Goal: Information Seeking & Learning: Check status

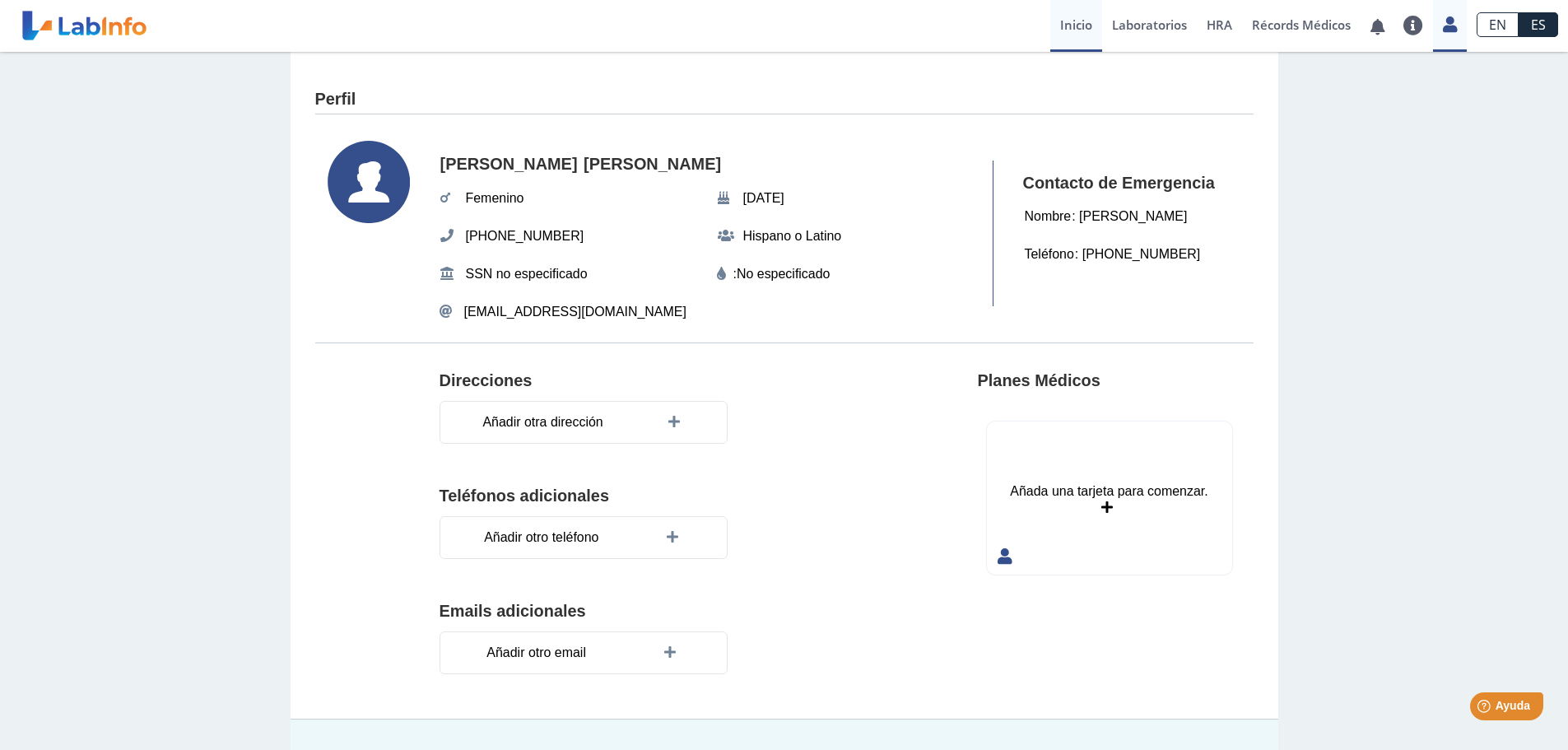
click at [1068, 30] on link "Inicio" at bounding box center [1075, 26] width 52 height 52
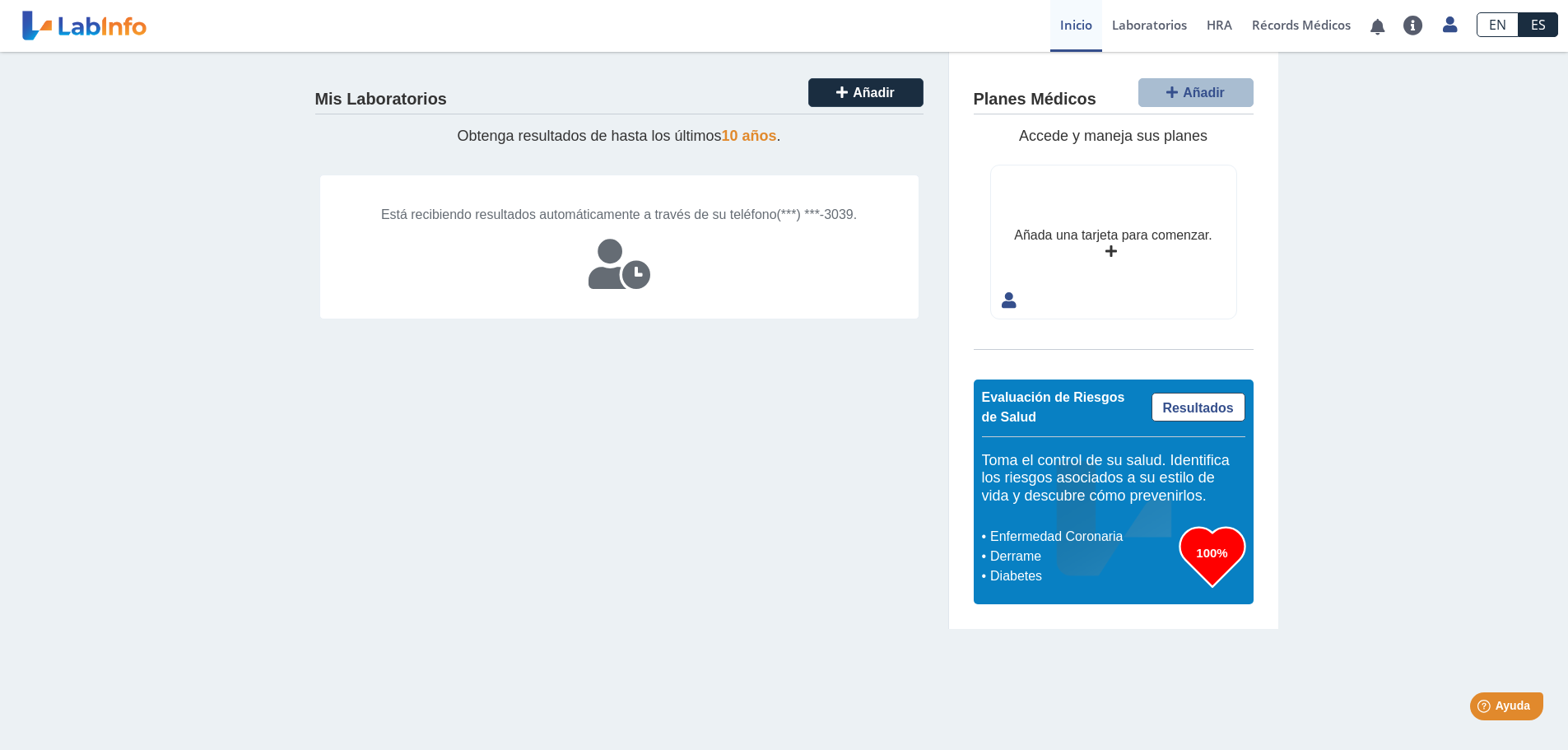
click at [748, 217] on span "Está recibiendo resultados automáticamente a través de su teléfono" at bounding box center [578, 214] width 396 height 14
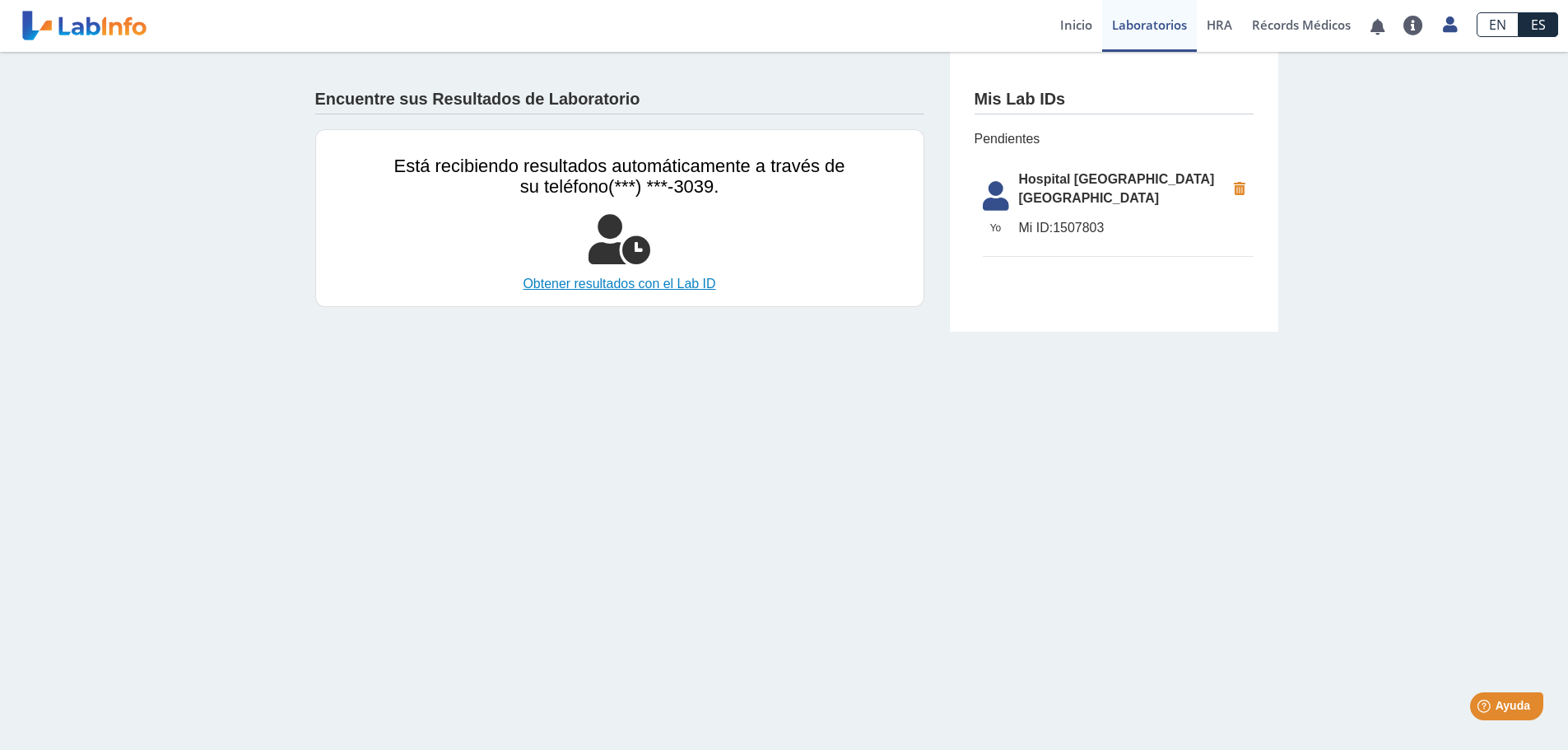
click at [707, 280] on link "Obtener resultados con el Lab ID" at bounding box center [620, 284] width 451 height 20
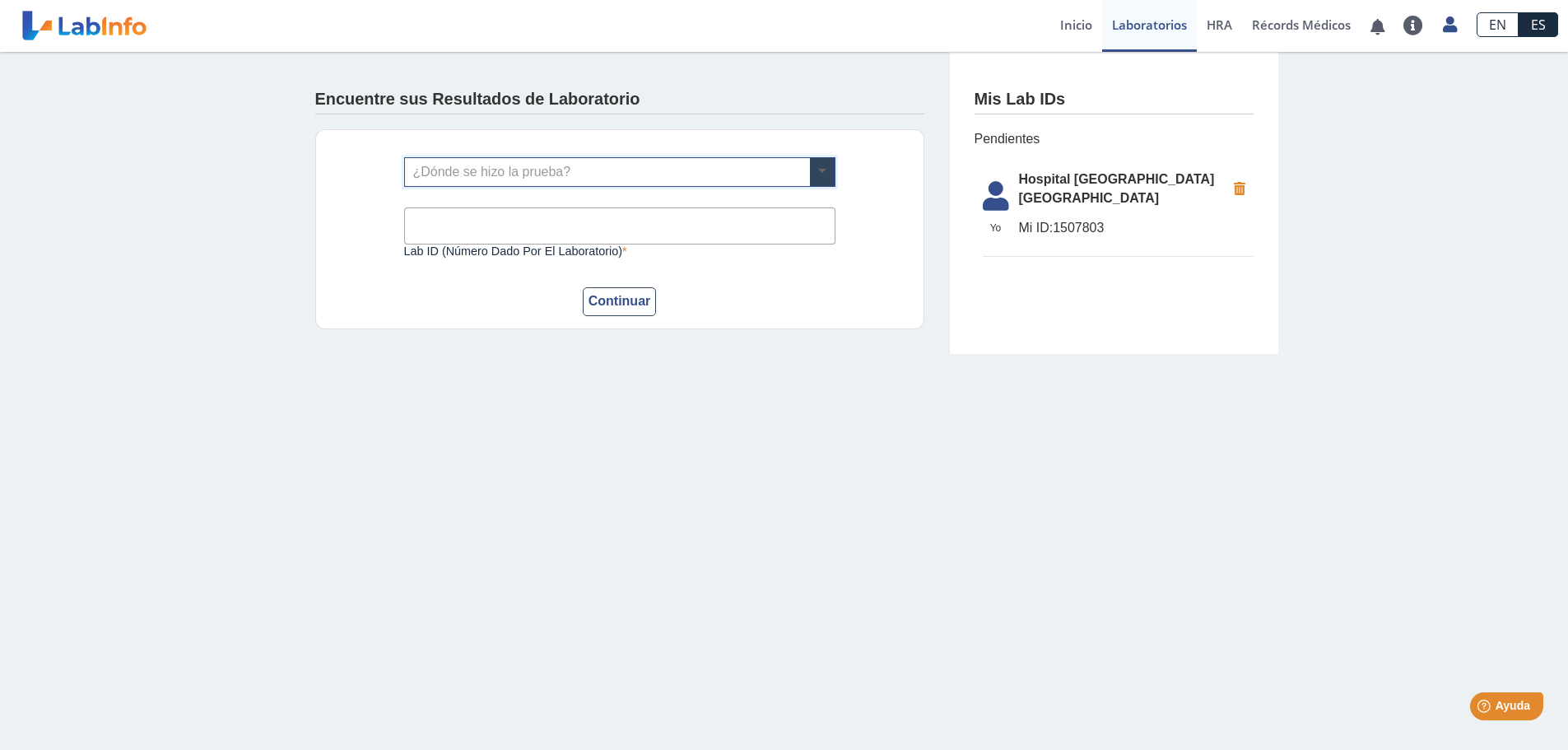
click at [817, 175] on span at bounding box center [821, 172] width 25 height 28
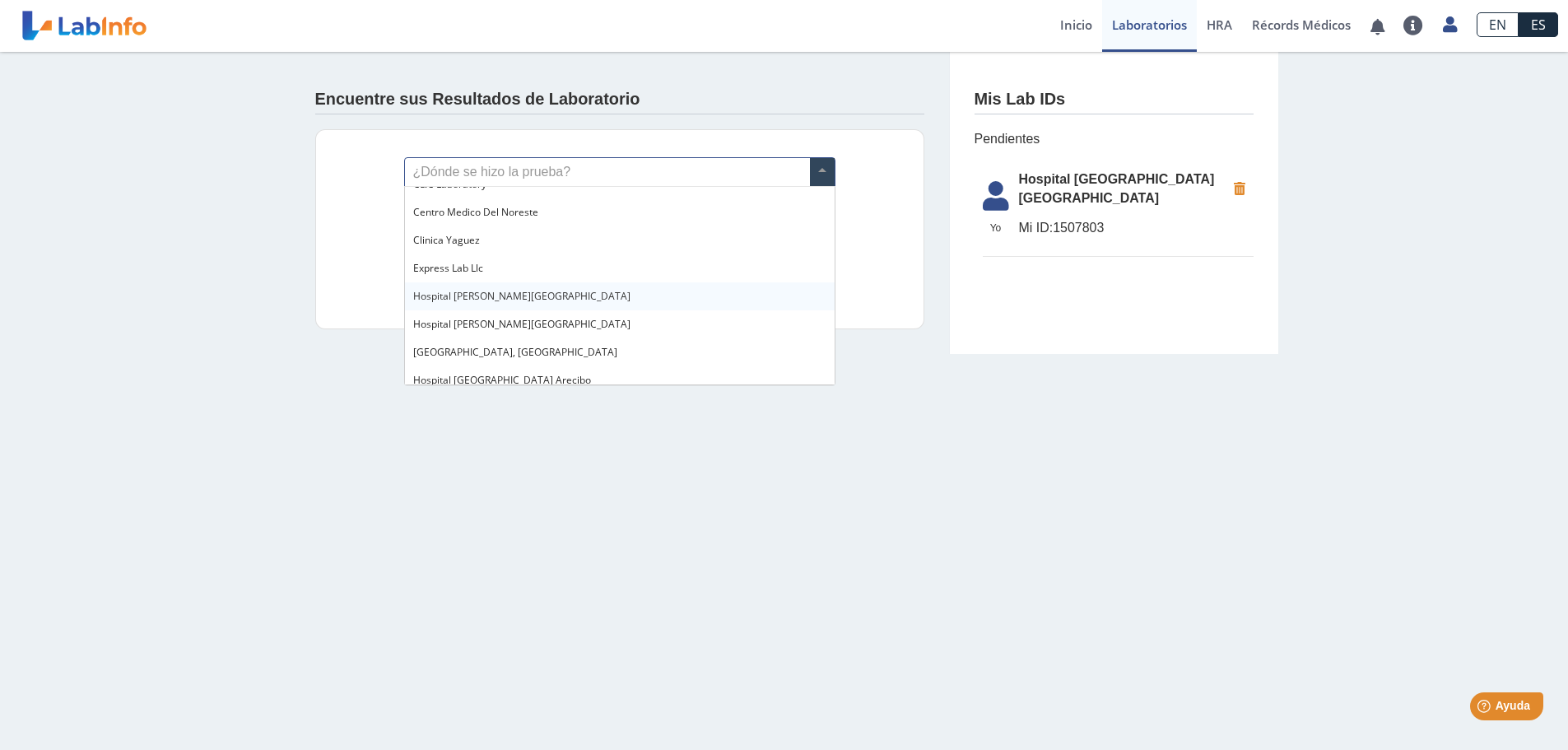
scroll to position [164, 0]
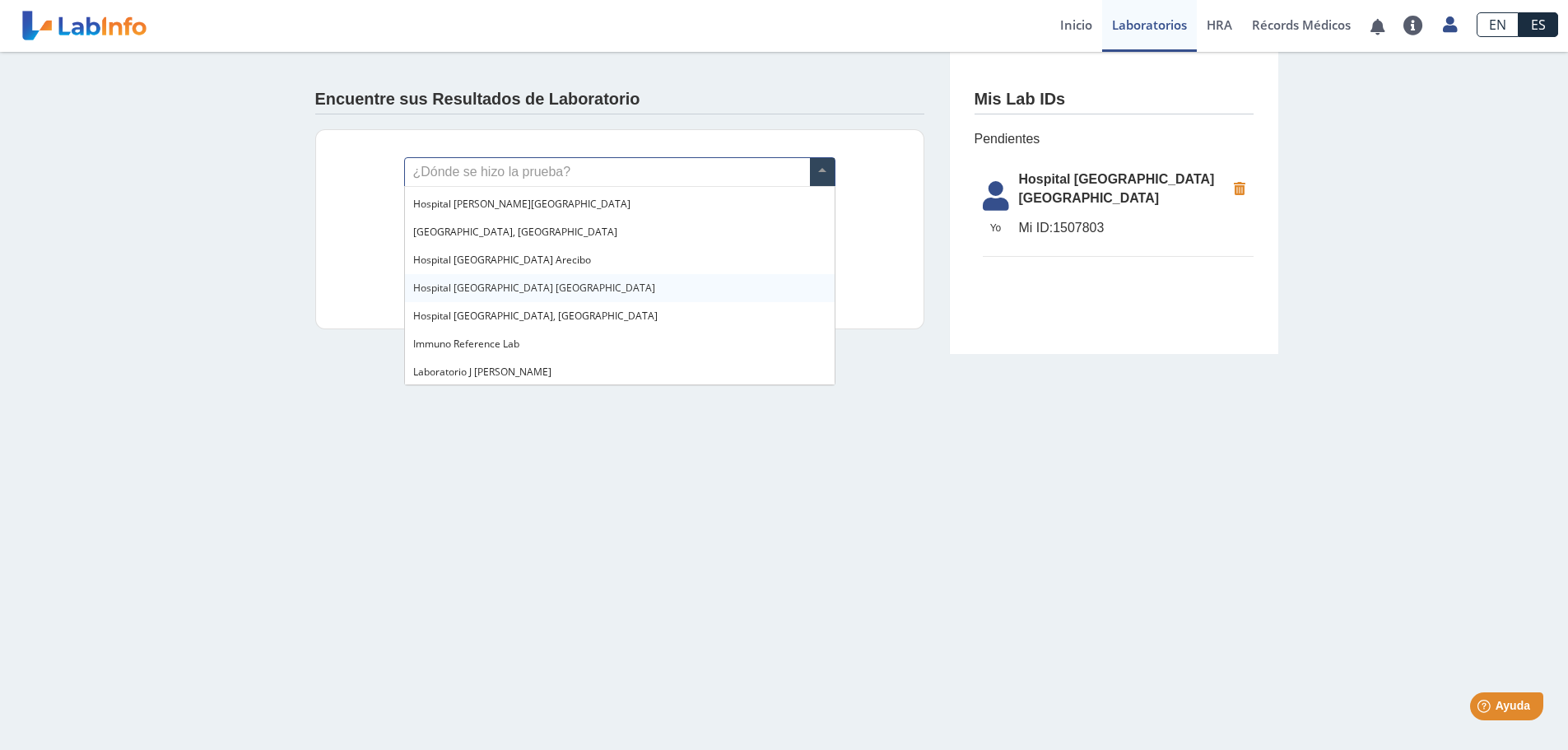
click at [586, 287] on div "Hospital [GEOGRAPHIC_DATA] [GEOGRAPHIC_DATA]" at bounding box center [620, 288] width 429 height 28
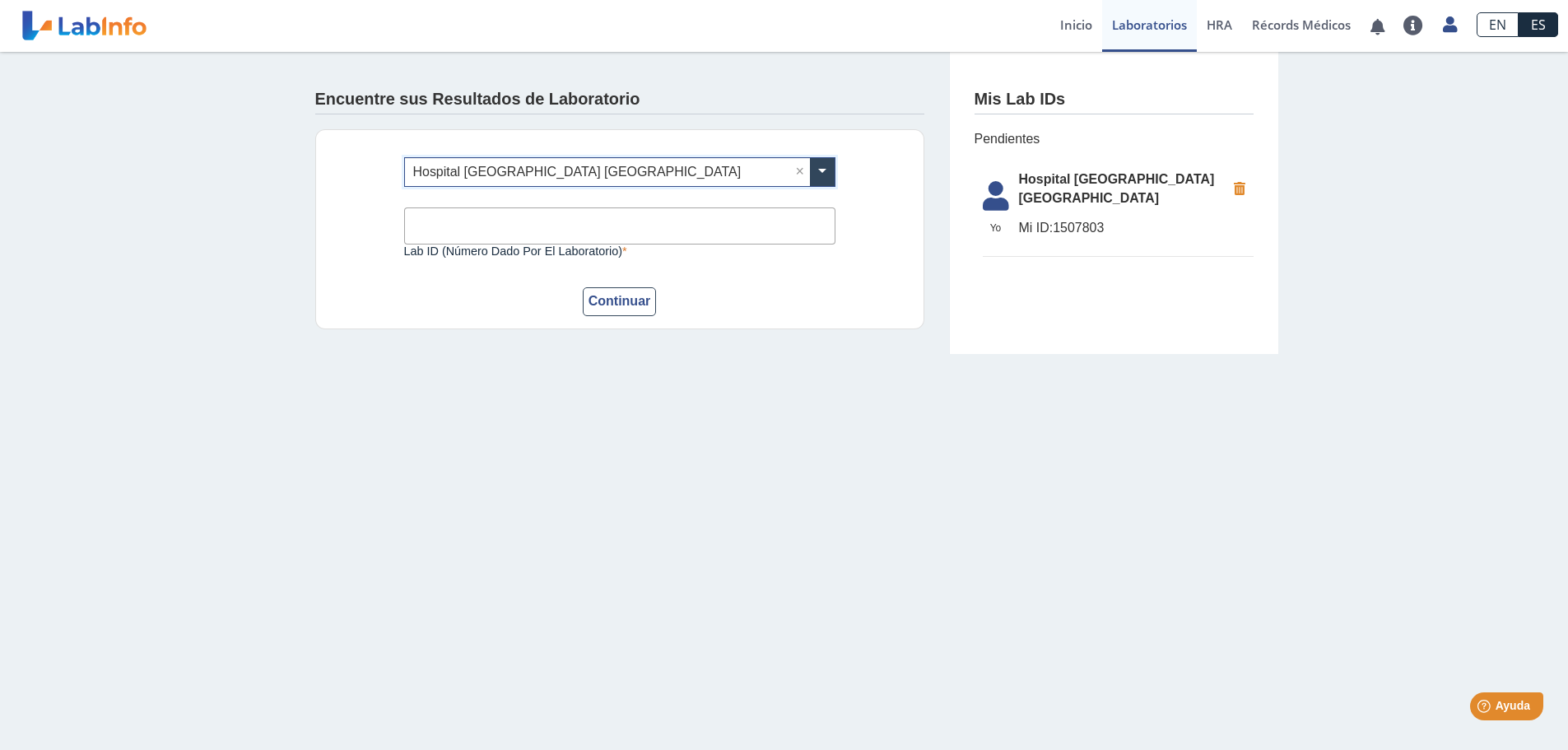
click at [477, 222] on input "Lab ID (número dado por el laboratorio)" at bounding box center [620, 226] width 431 height 37
type input "1507803"
click at [609, 304] on button "Continuar" at bounding box center [620, 301] width 74 height 29
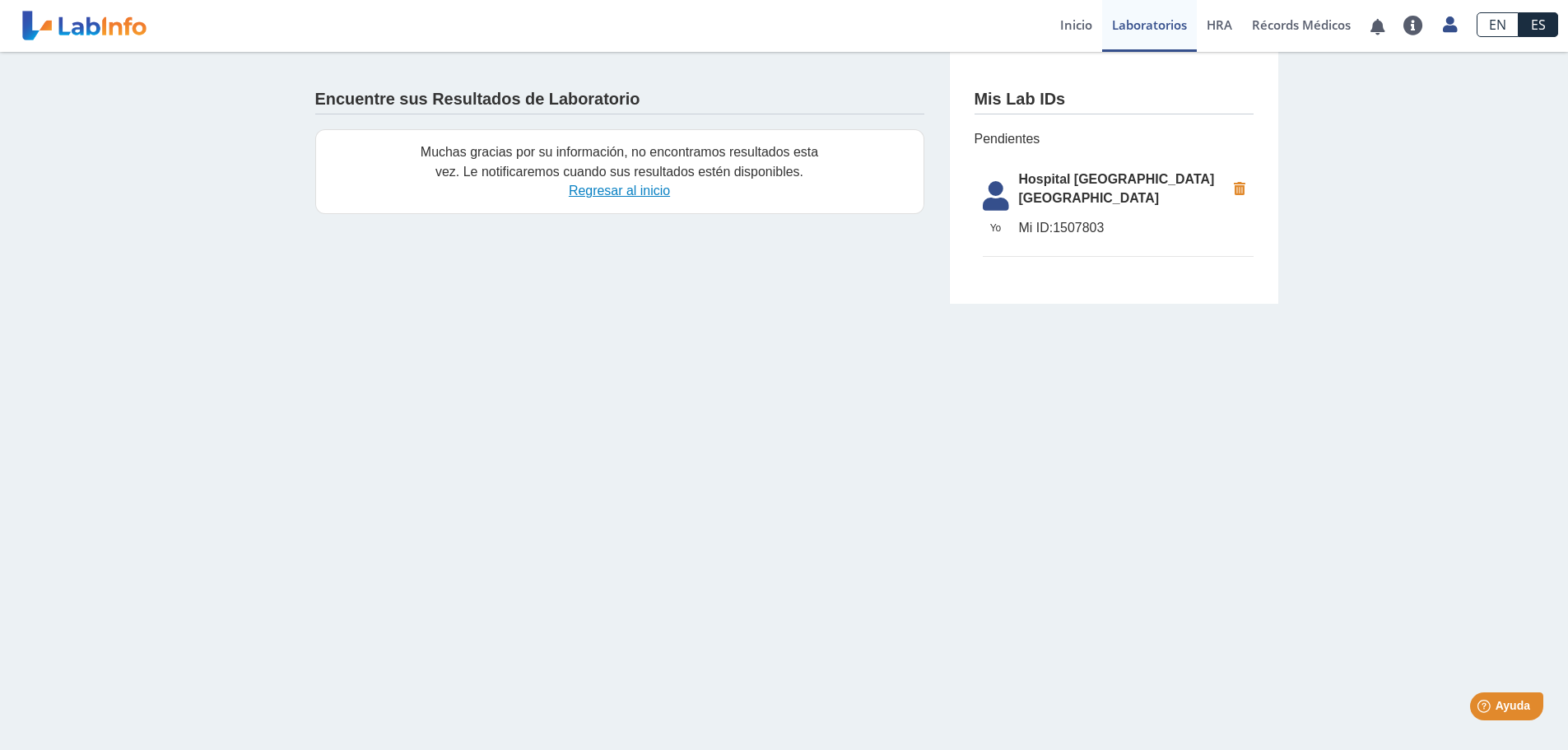
click at [651, 192] on link "Regresar al inicio" at bounding box center [619, 190] width 101 height 14
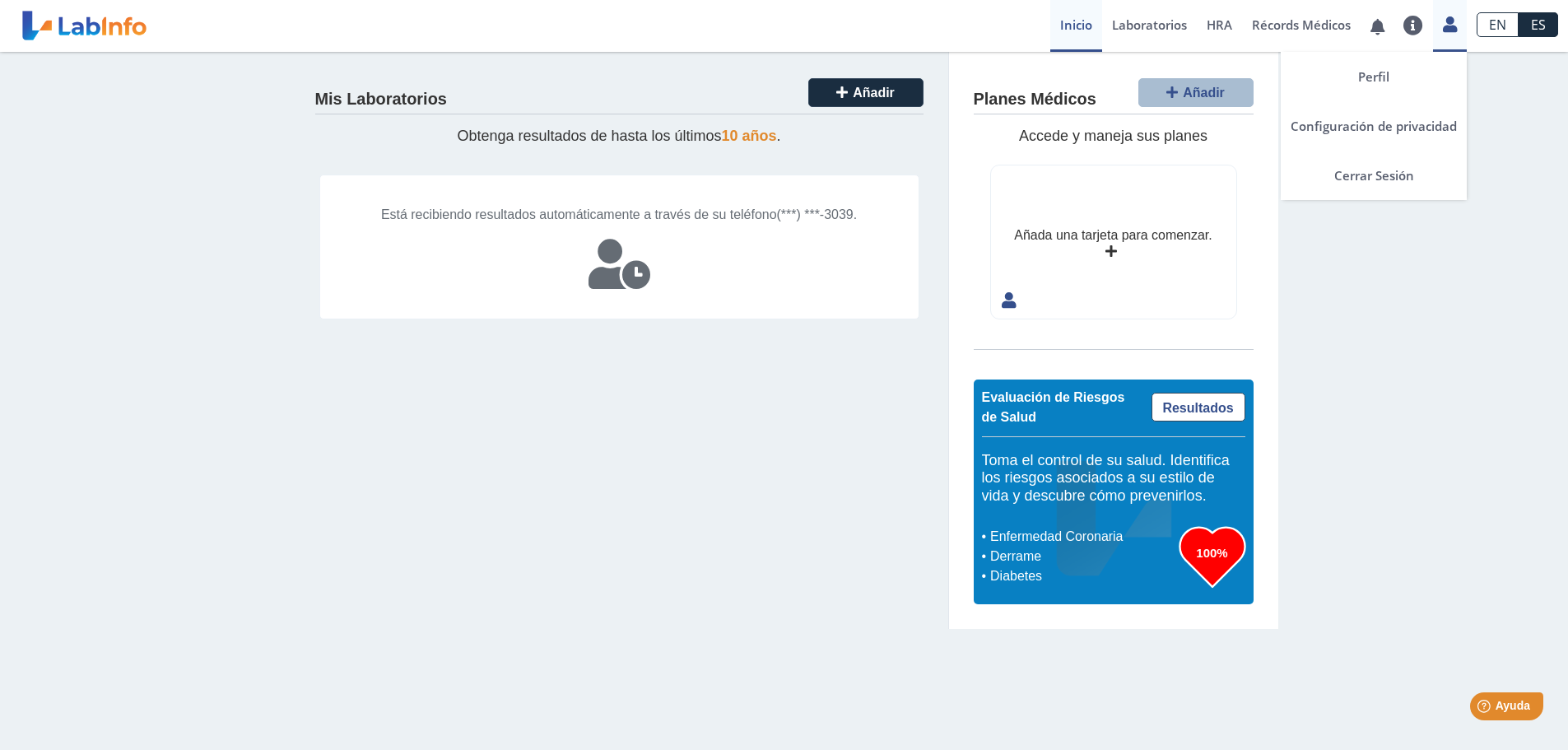
click at [1443, 28] on icon at bounding box center [1449, 25] width 14 height 13
click at [1407, 171] on link "Cerrar Sesión" at bounding box center [1373, 175] width 186 height 49
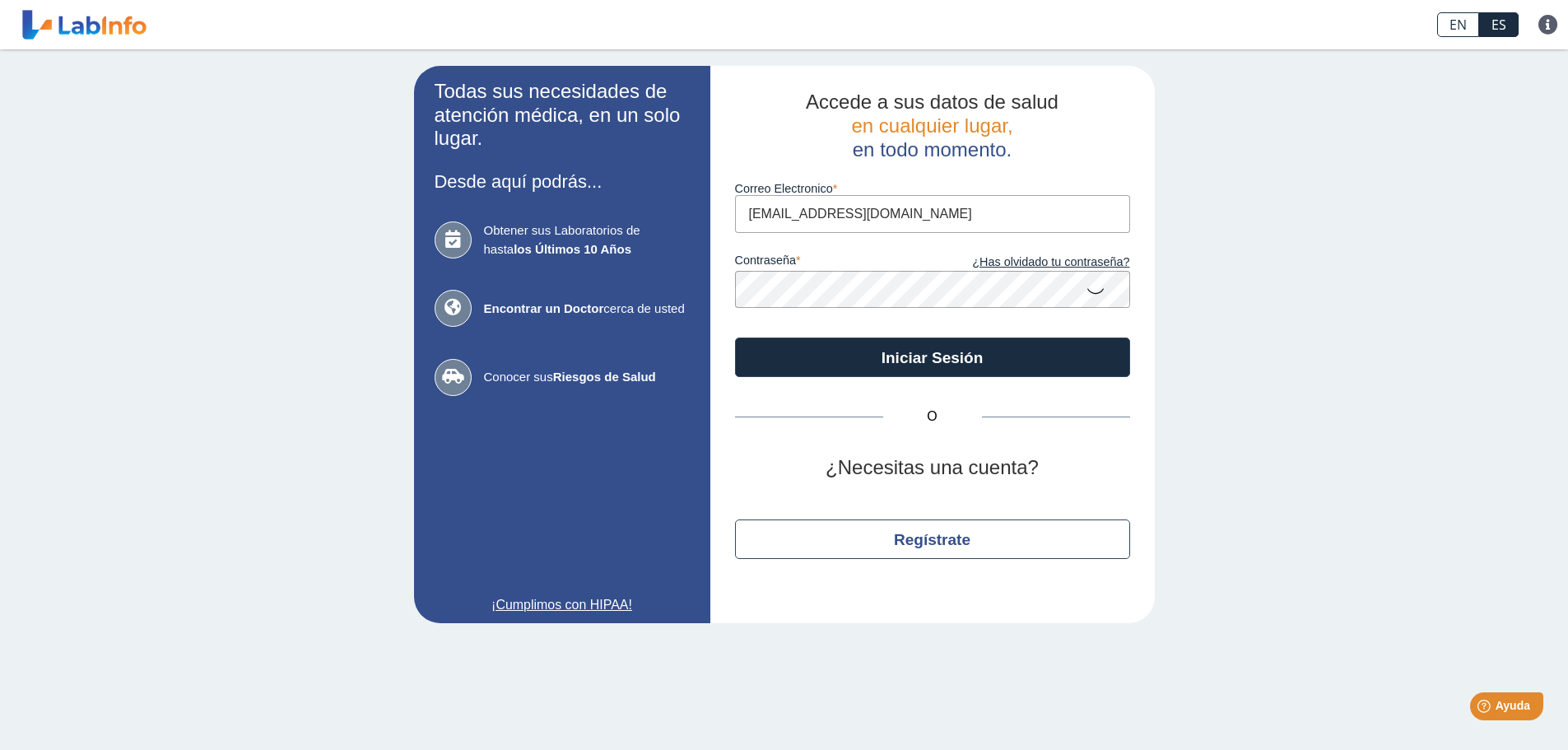
click at [974, 216] on input "[EMAIL_ADDRESS][DOMAIN_NAME]" at bounding box center [932, 213] width 395 height 37
type input "[EMAIL_ADDRESS][DOMAIN_NAME]"
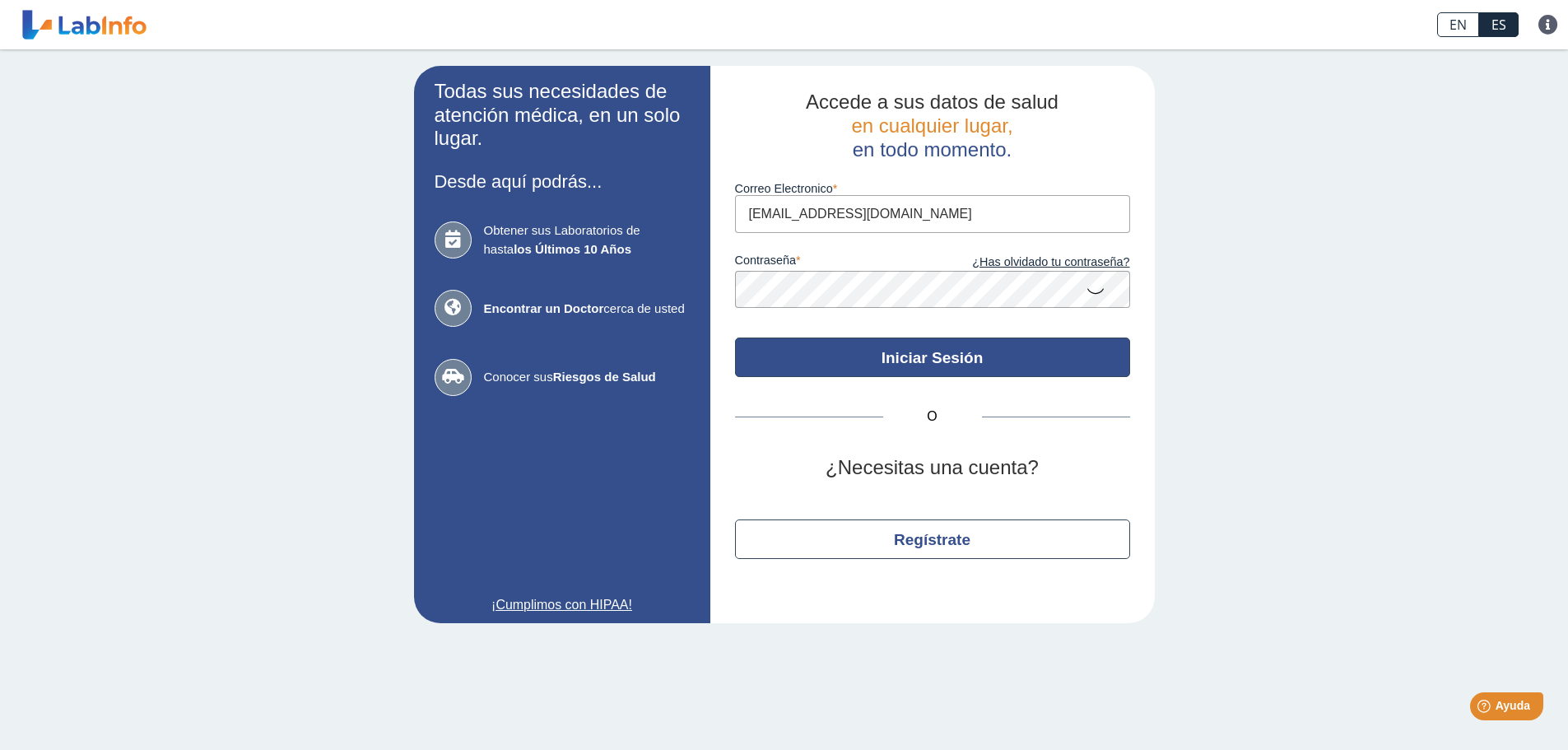
click at [982, 367] on button "Iniciar Sesión" at bounding box center [932, 356] width 395 height 39
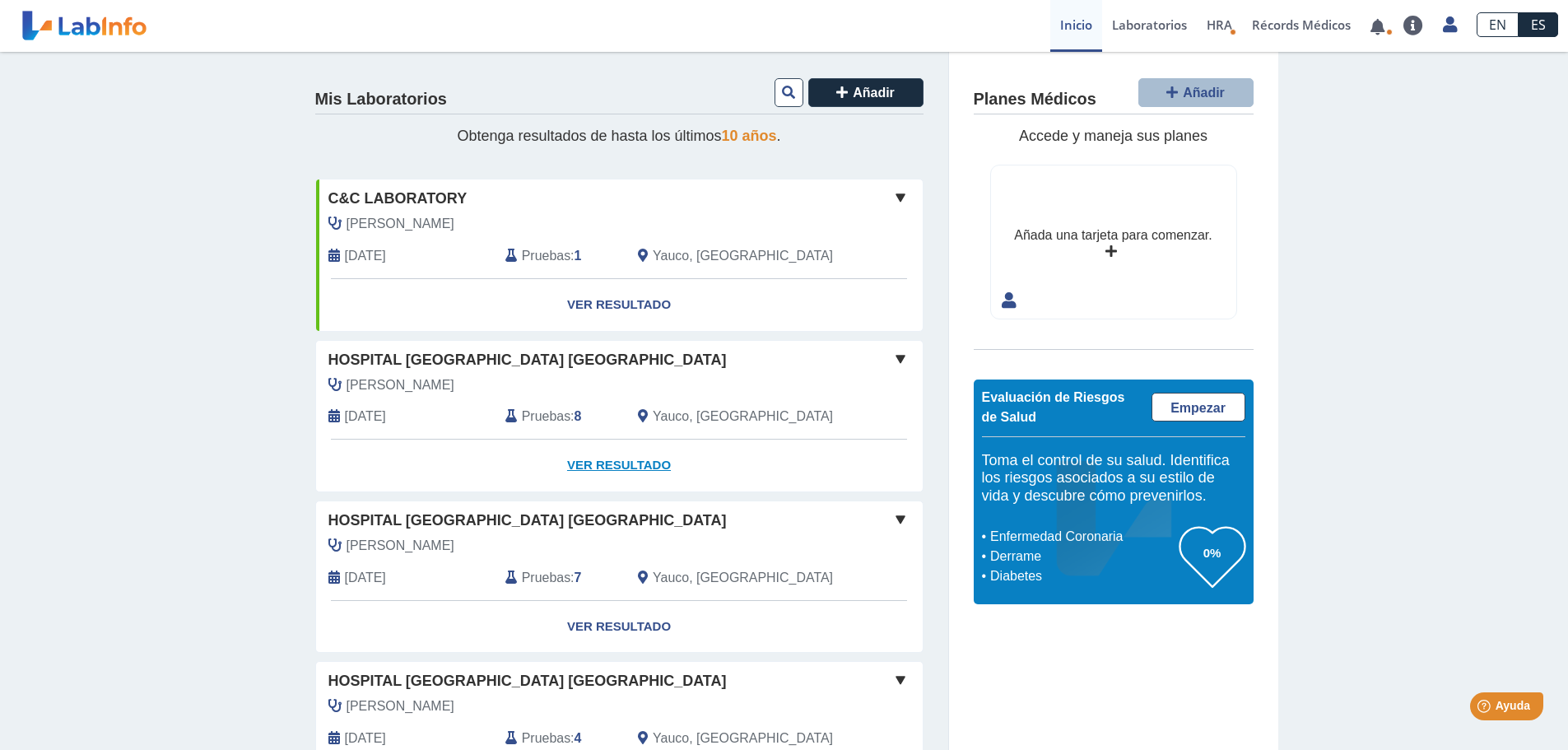
click at [633, 460] on link "Ver Resultado" at bounding box center [620, 465] width 607 height 52
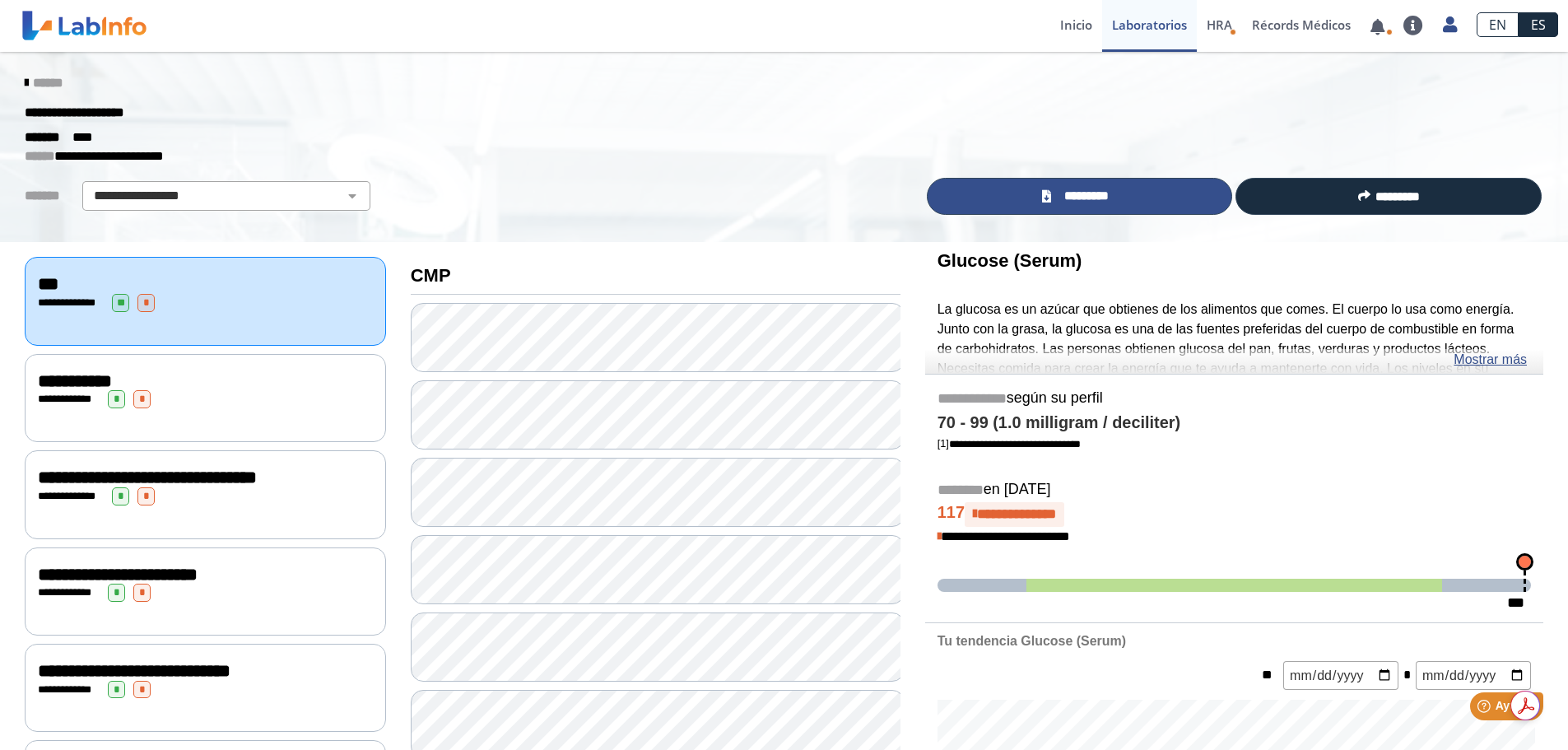
click at [1107, 193] on span "*********" at bounding box center [1086, 195] width 60 height 19
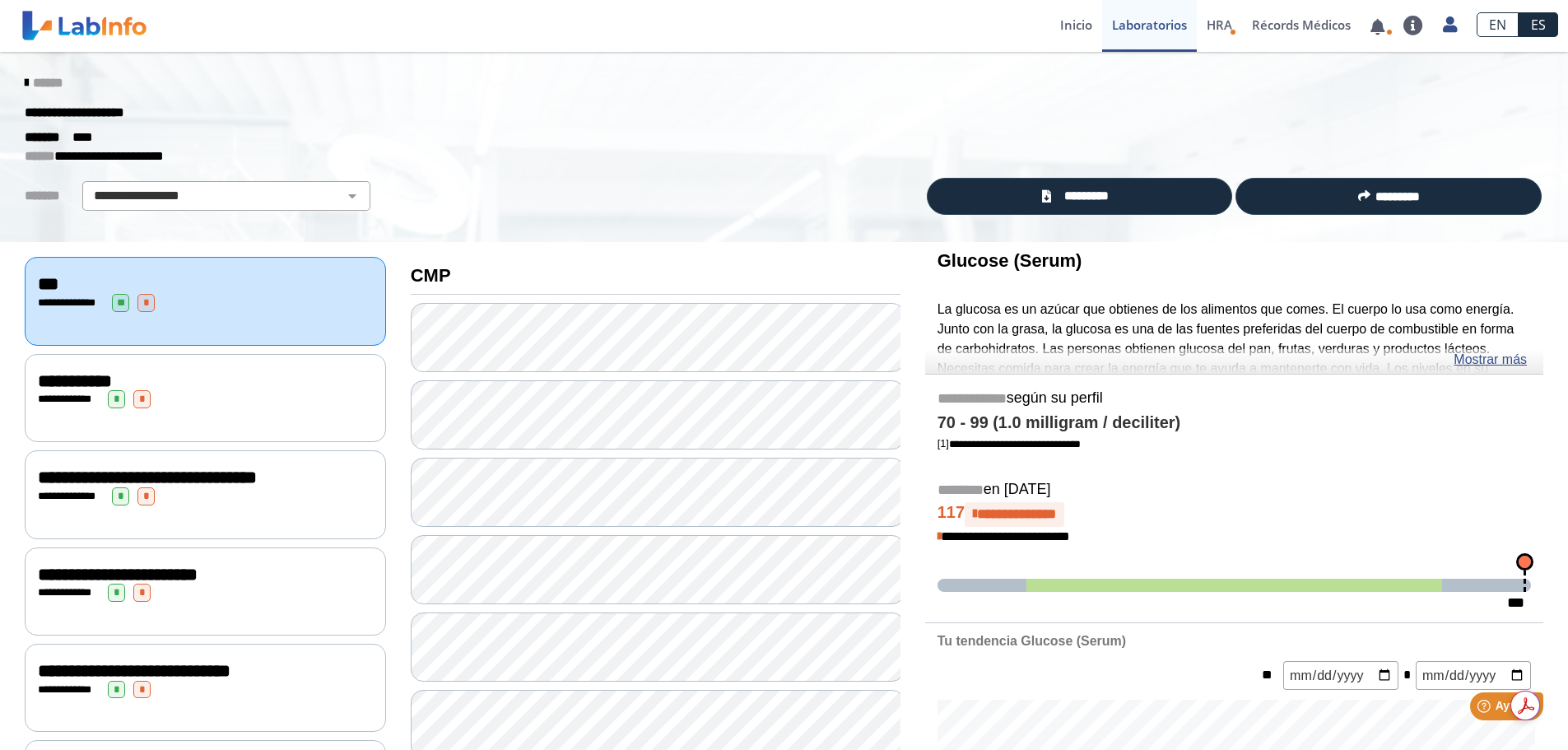
drag, startPoint x: 617, startPoint y: 6, endPoint x: 281, endPoint y: 28, distance: 336.7
click at [281, 28] on div "Hospital [GEOGRAPHIC_DATA] Yauco envió nuevos resultados de laboratorio Para [P…" at bounding box center [593, 26] width 882 height 49
click at [1121, 28] on link "Laboratorios" at bounding box center [1150, 26] width 95 height 52
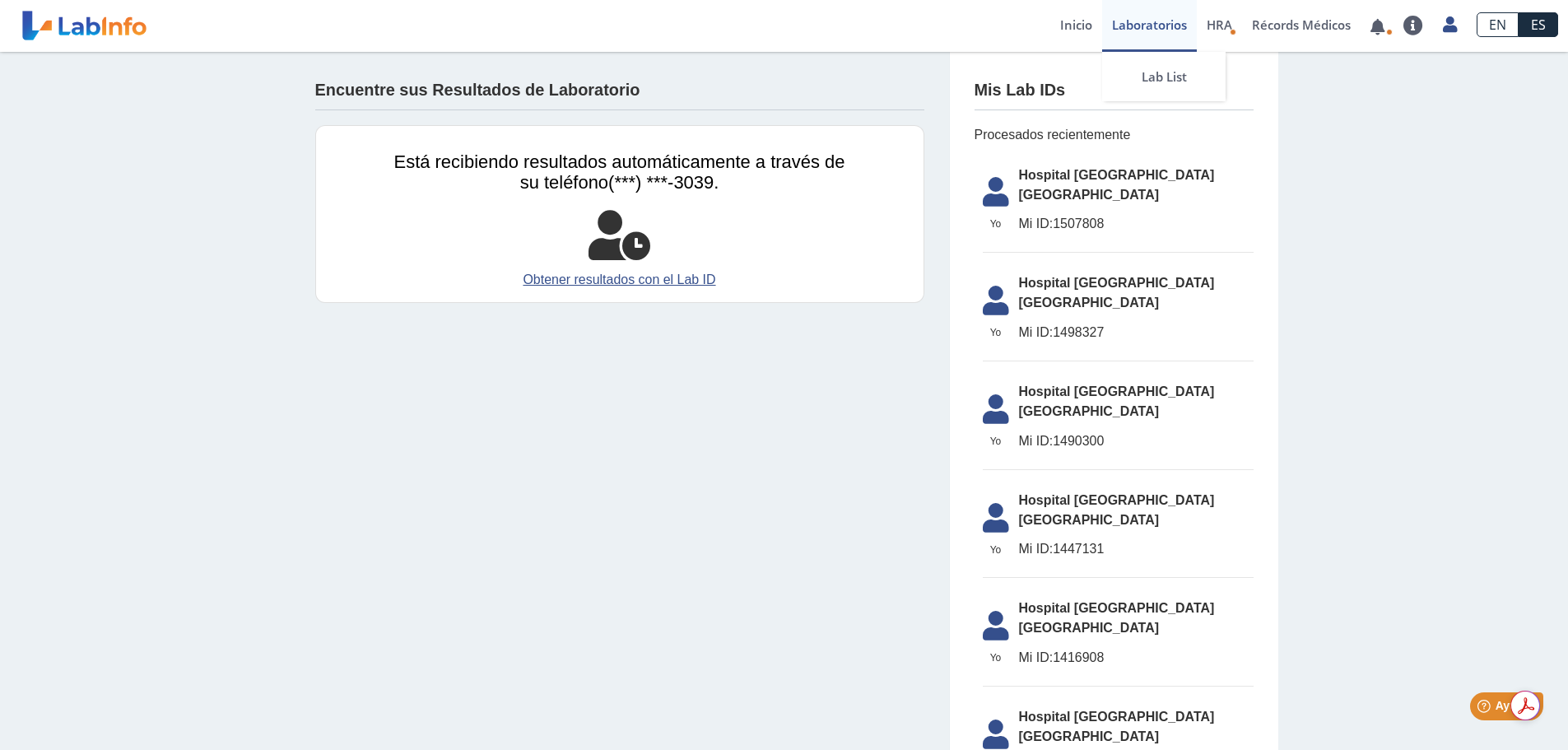
click at [1148, 44] on link "Laboratorios" at bounding box center [1150, 26] width 95 height 52
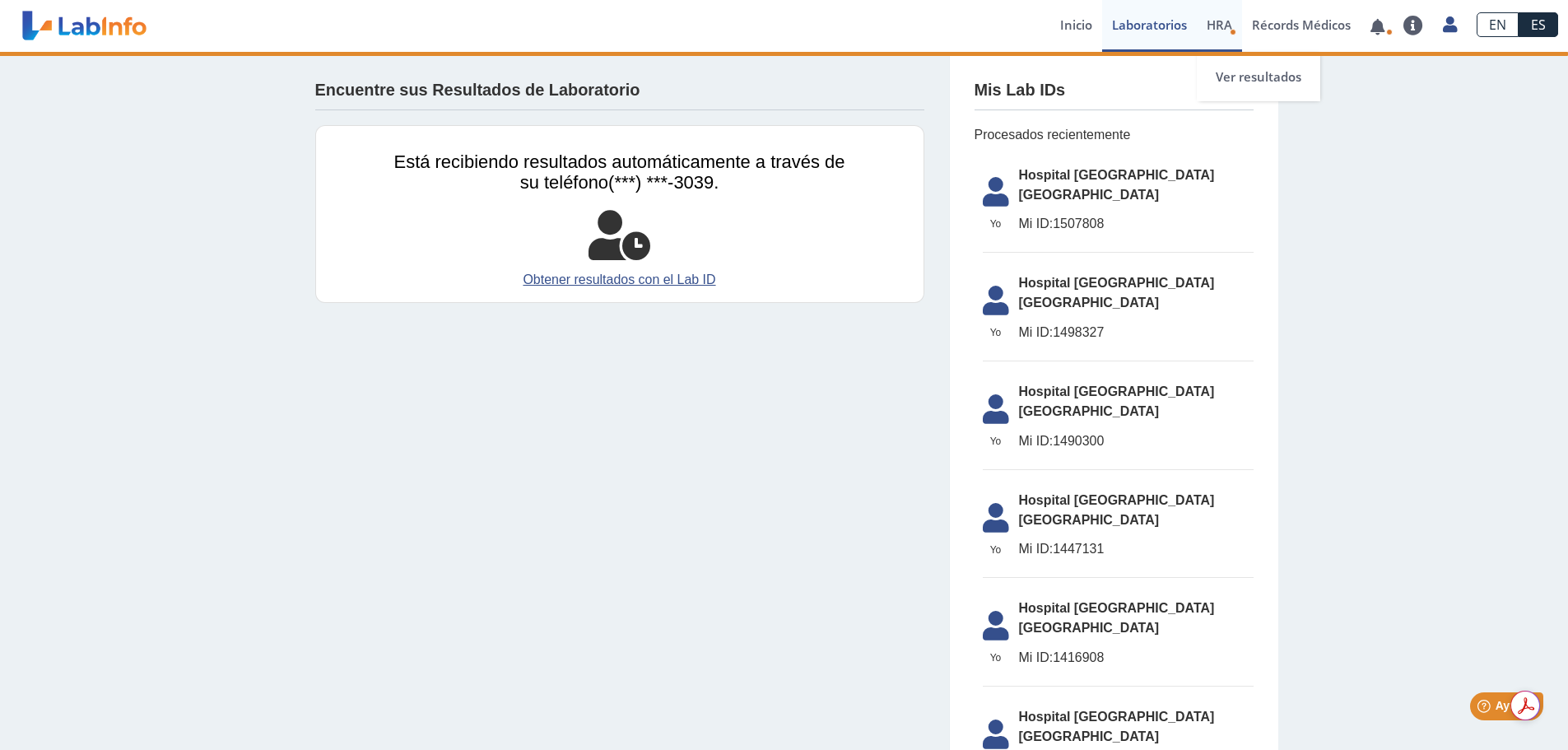
click at [1220, 27] on span "HRA" at bounding box center [1219, 25] width 26 height 16
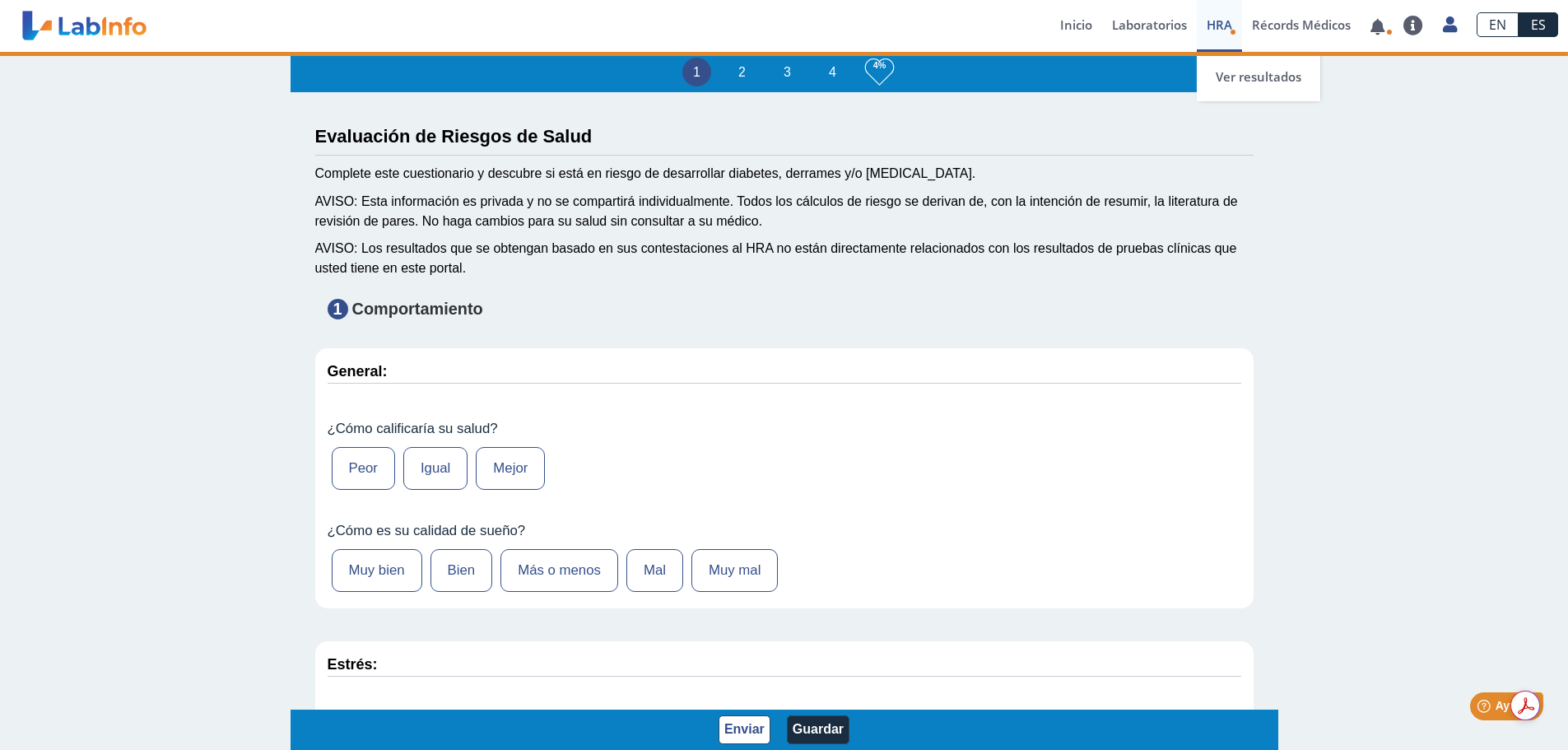
type input "[PERSON_NAME]"
type input "[DATE]"
select select
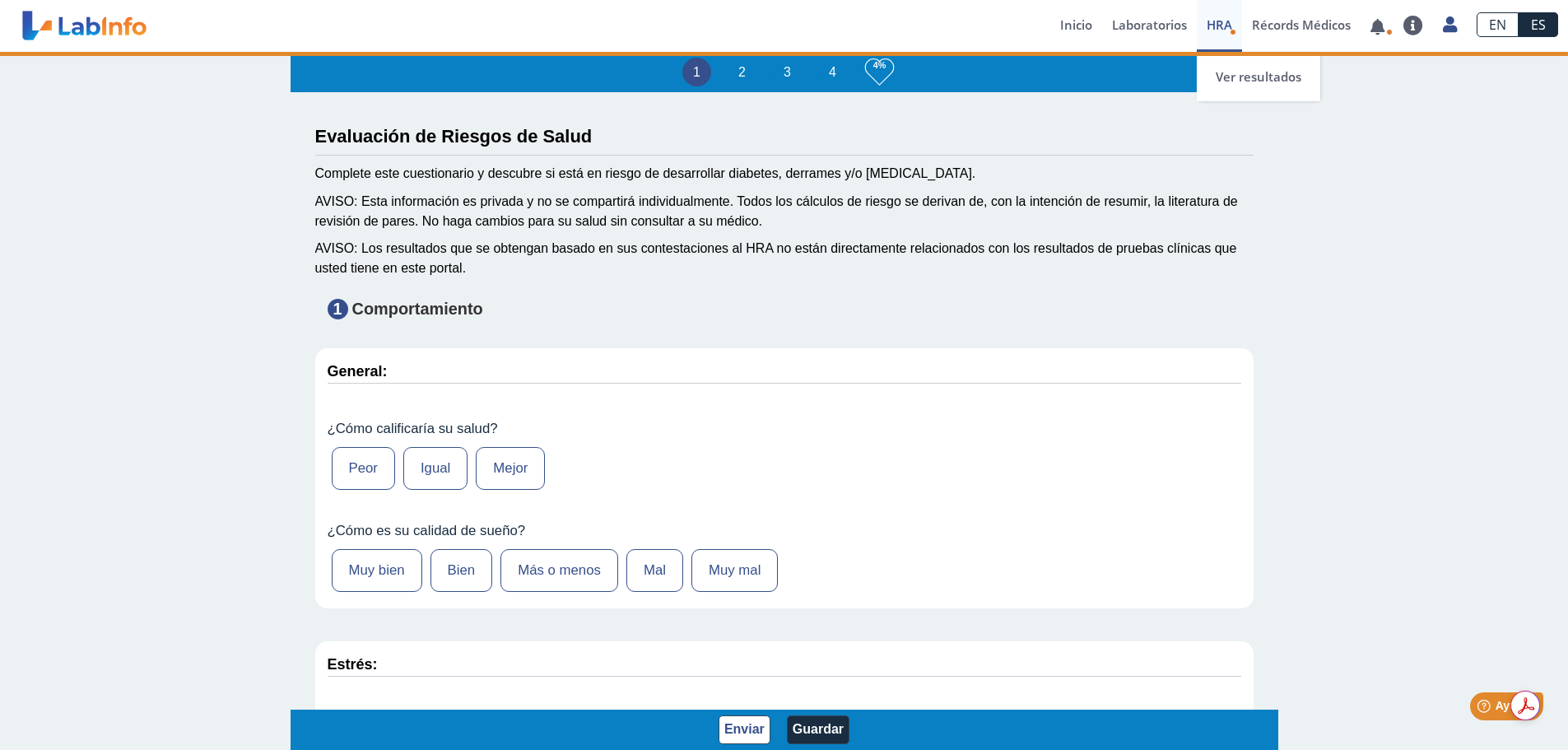
select select
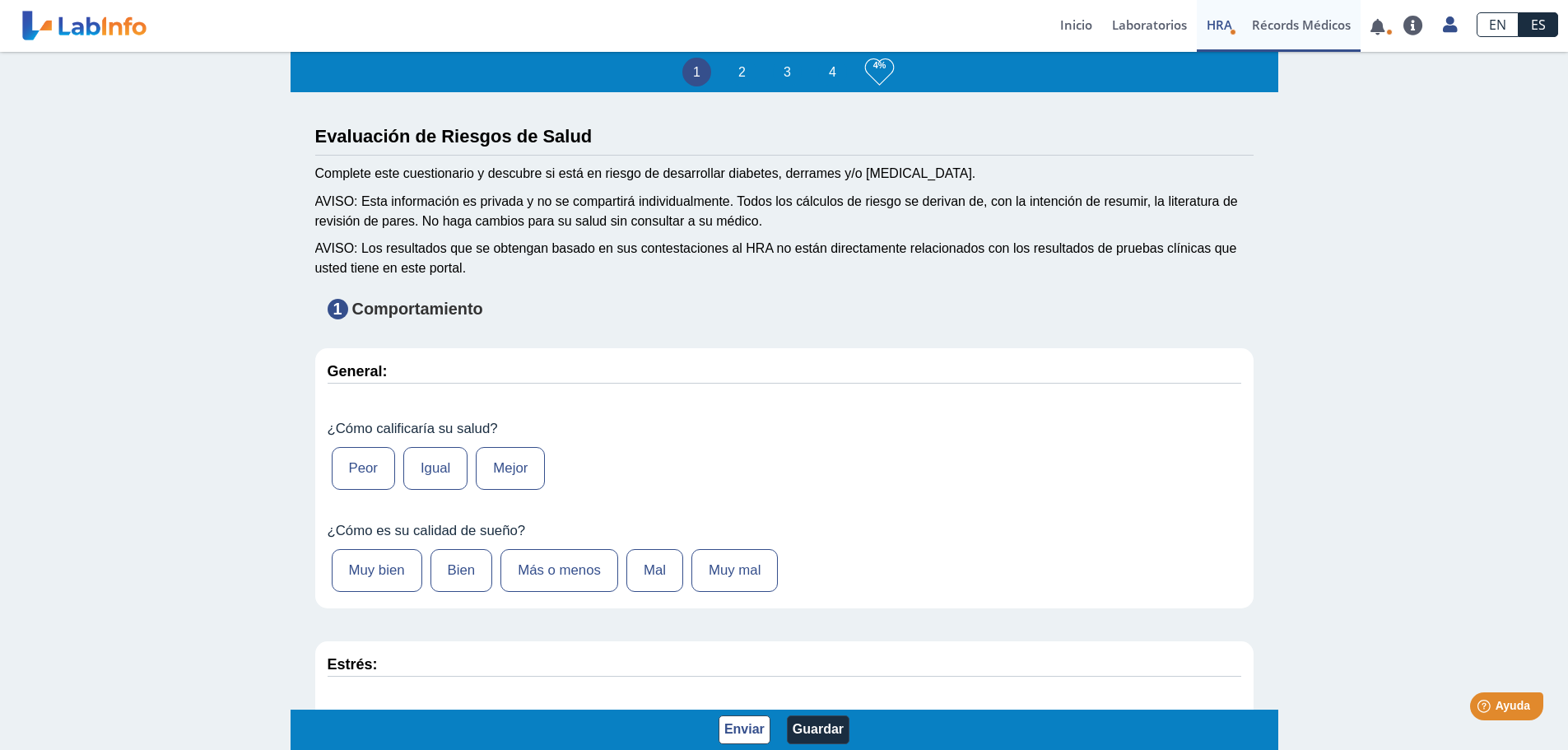
click at [1275, 28] on link "Récords Médicos" at bounding box center [1301, 26] width 119 height 52
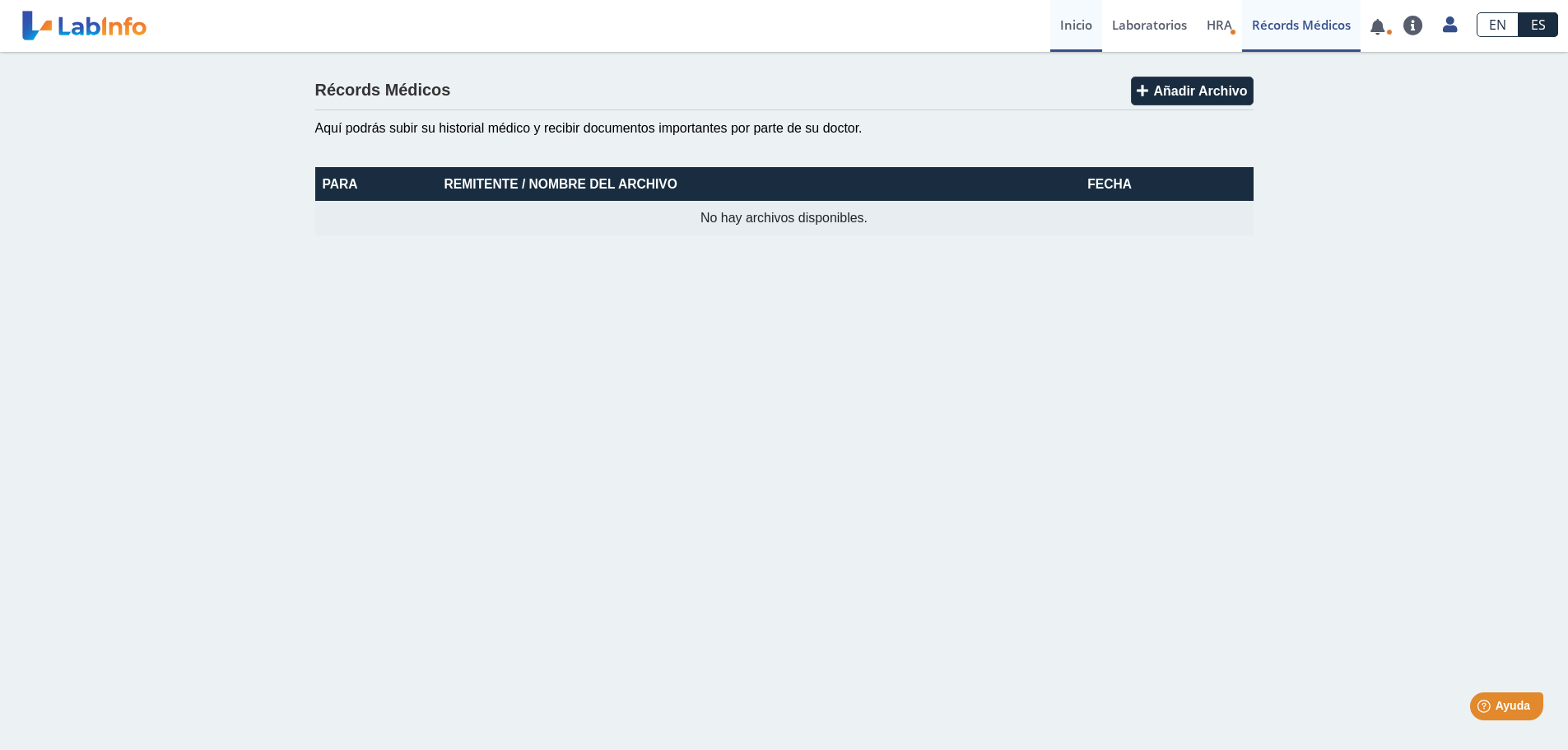
click at [1050, 26] on link "Inicio" at bounding box center [1075, 26] width 52 height 52
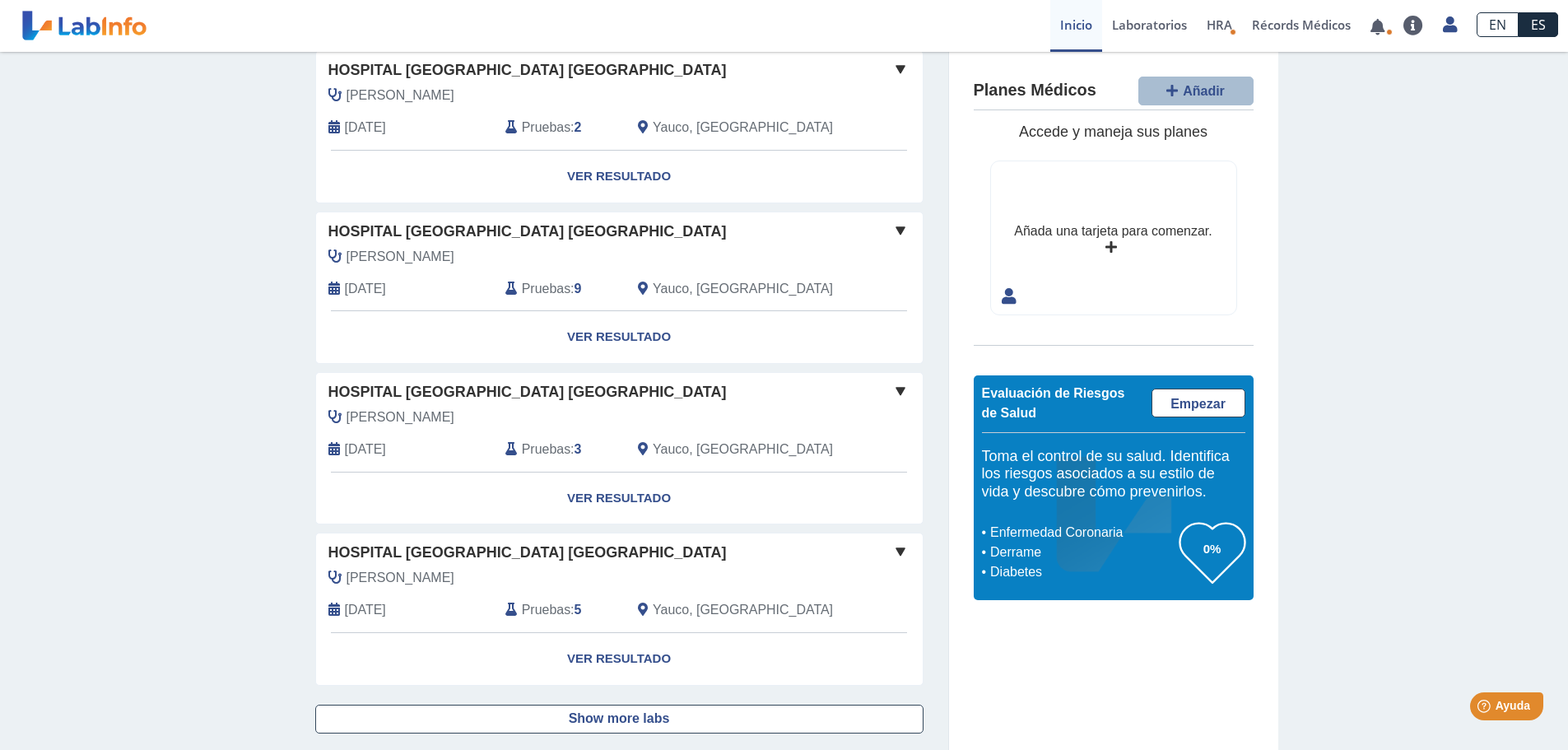
scroll to position [1126, 0]
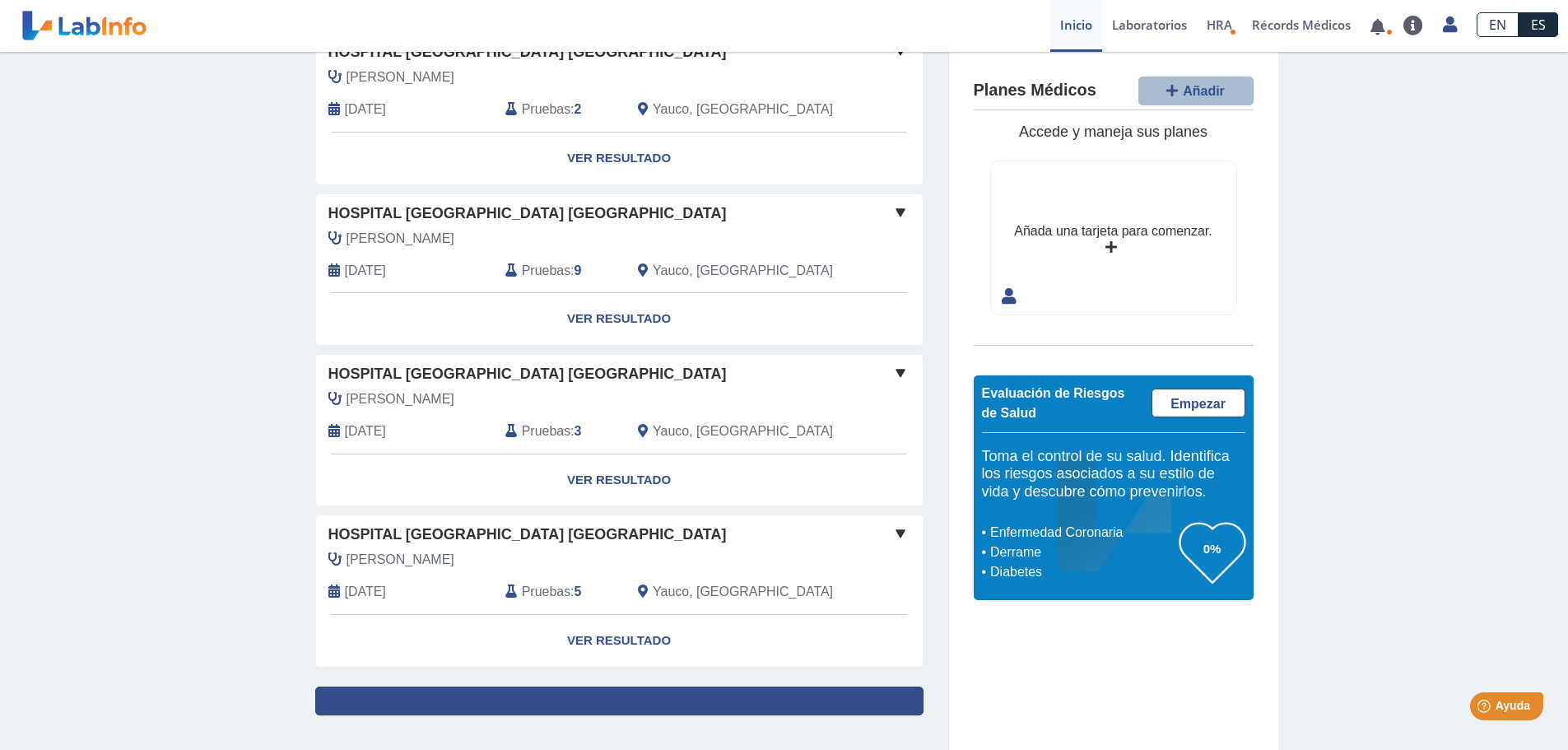
drag, startPoint x: 629, startPoint y: 668, endPoint x: 630, endPoint y: 657, distance: 11.0
click at [686, 686] on button "Show more labs" at bounding box center [620, 701] width 609 height 29
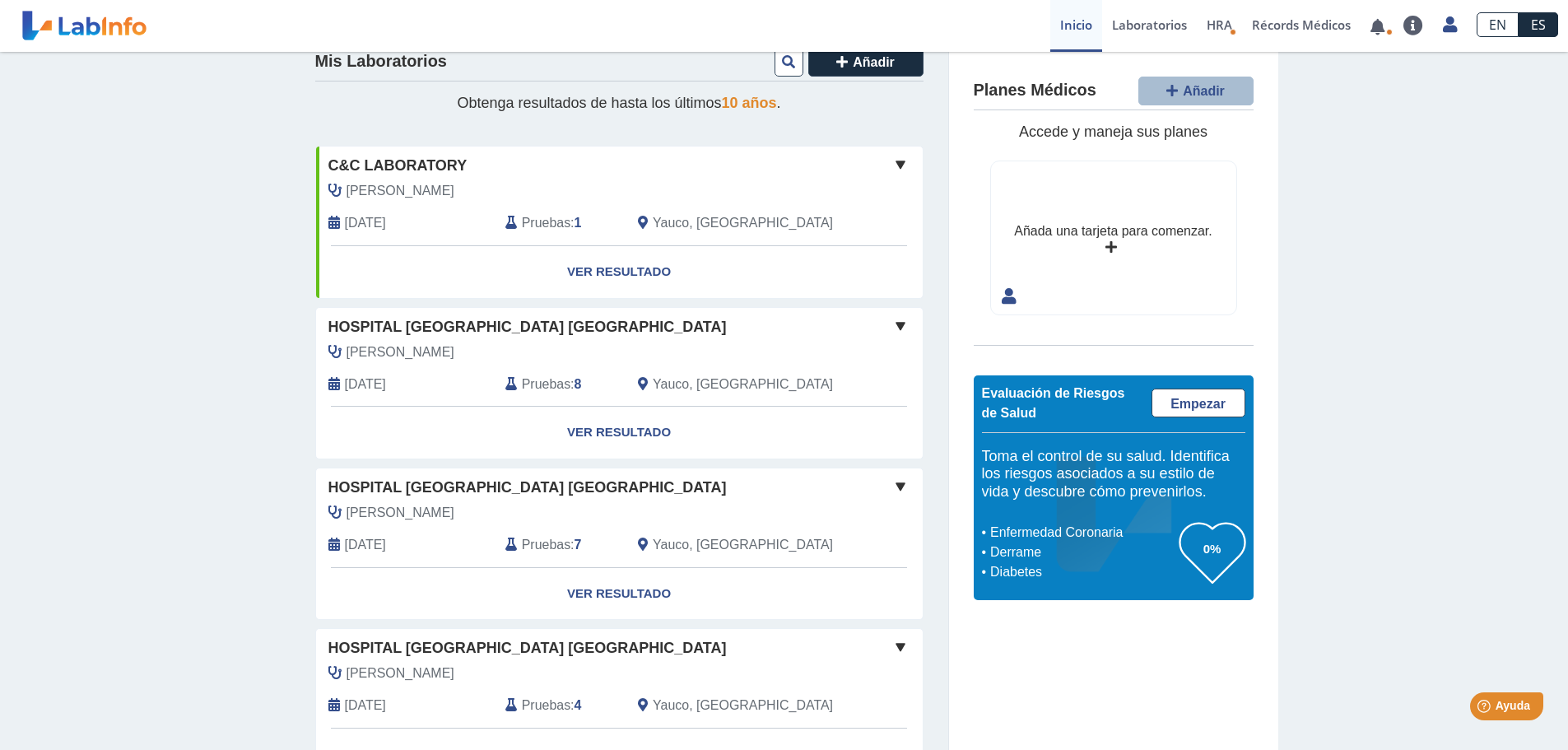
scroll to position [0, 0]
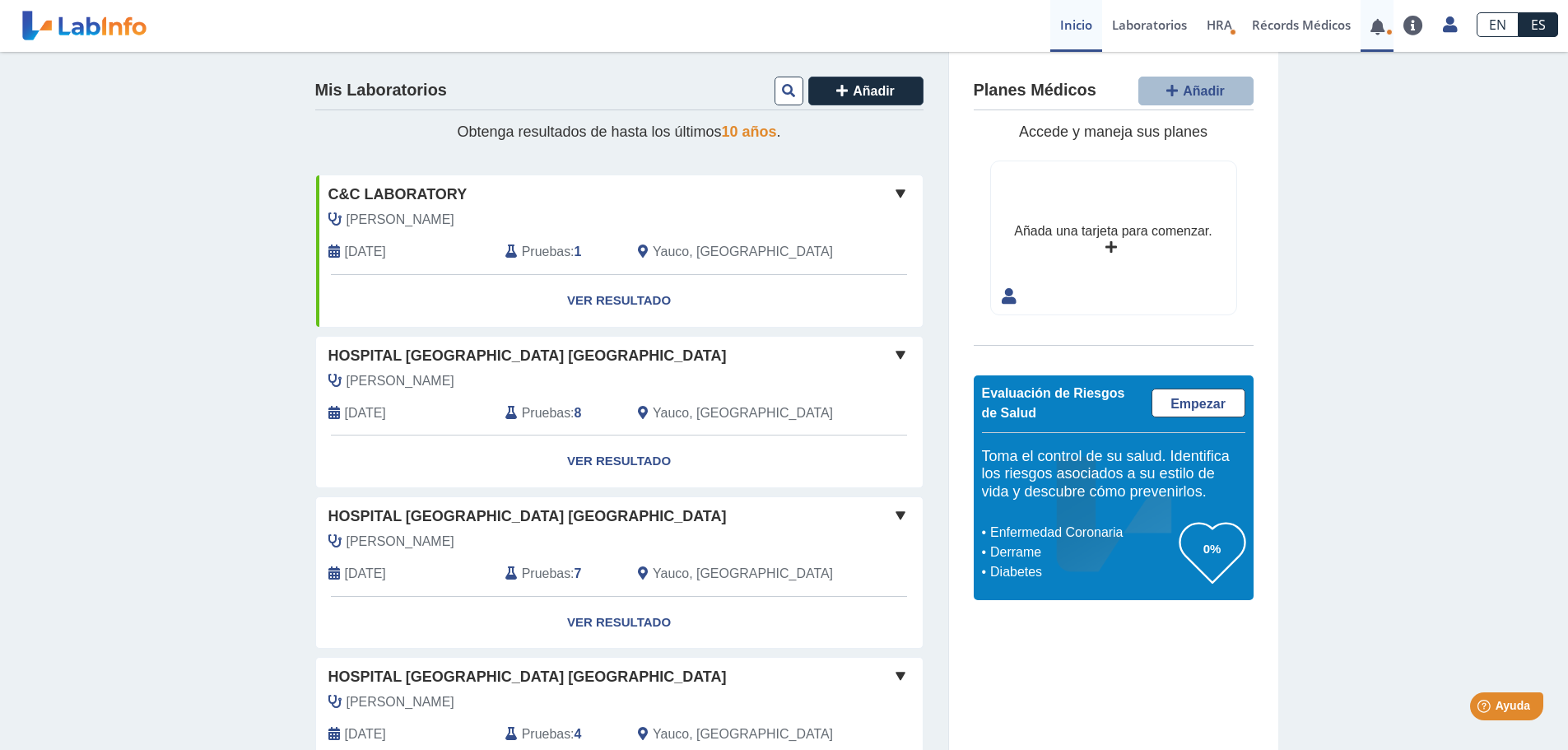
click at [1369, 26] on link at bounding box center [1377, 27] width 34 height 13
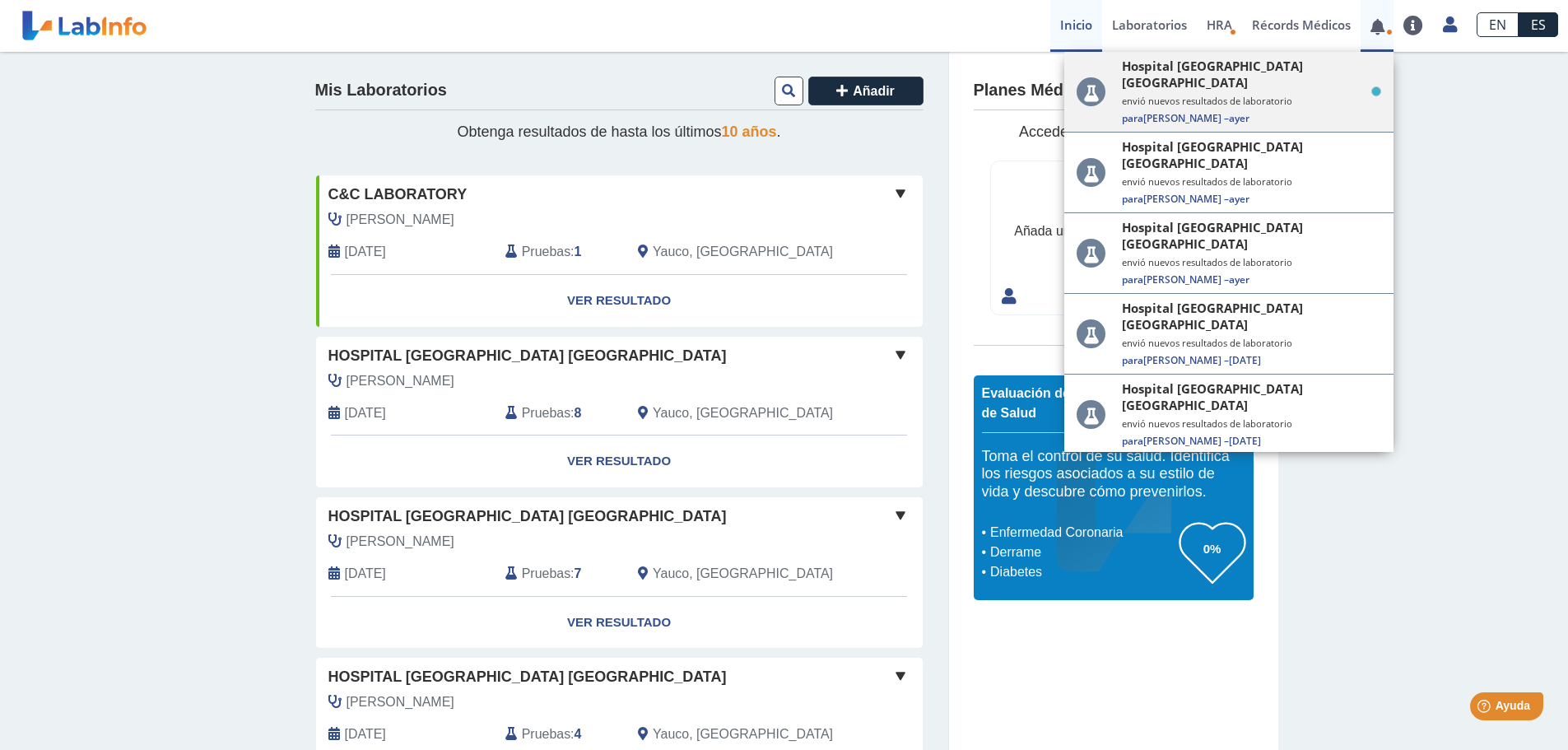
click at [1277, 95] on small "envió nuevos resultados de laboratorio" at bounding box center [1252, 101] width 260 height 13
